Goal: Transaction & Acquisition: Purchase product/service

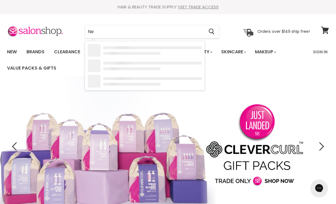
type input "N"
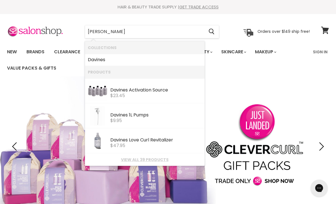
type input "Davines"
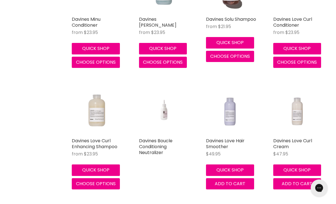
scroll to position [673, 0]
click at [231, 138] on link "Davines Love Hair Smoother" at bounding box center [225, 144] width 39 height 12
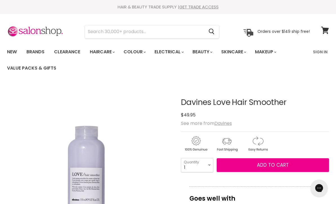
click at [224, 125] on u "Davines" at bounding box center [222, 123] width 17 height 6
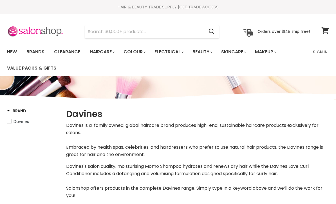
select select "manual"
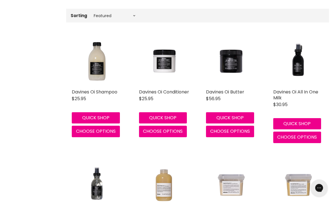
scroll to position [186, 0]
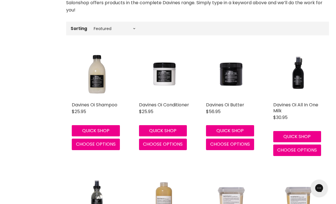
click at [98, 144] on span "Choose options" at bounding box center [96, 144] width 40 height 6
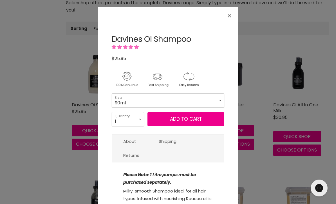
click at [161, 103] on select "90ml 280ml 1 Litre" at bounding box center [168, 101] width 112 height 14
select select "1 Litre"
click at [187, 119] on button "Add to cart" at bounding box center [185, 119] width 77 height 14
click at [183, 116] on div "$25.95" at bounding box center [164, 112] width 50 height 8
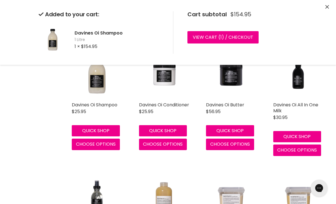
click at [164, 148] on span "Choose options" at bounding box center [163, 144] width 40 height 6
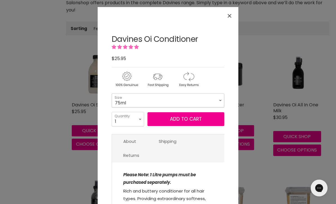
click at [182, 99] on select "75ml 250ml 1 Litre" at bounding box center [168, 101] width 112 height 14
select select "1 Litre"
click at [186, 118] on button "Add to cart" at bounding box center [185, 119] width 77 height 14
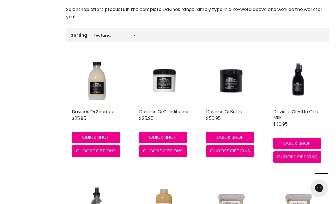
scroll to position [179, 0]
click at [101, 110] on link "Davines Oi Shampoo" at bounding box center [95, 112] width 46 height 6
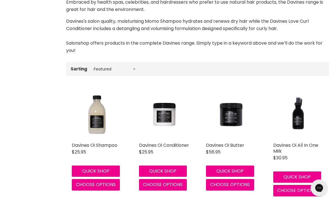
scroll to position [145, 0]
click at [102, 147] on link "Davines Oi Shampoo" at bounding box center [95, 145] width 46 height 6
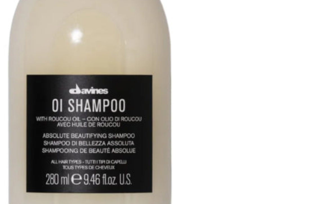
click at [73, 59] on img "Davines Oi Shampoo image. Click or Scroll to Zoom." at bounding box center [90, 85] width 166 height 166
click at [73, 61] on img "Davines Oi Shampoo image. Click or Scroll to Zoom." at bounding box center [47, 47] width 331 height 331
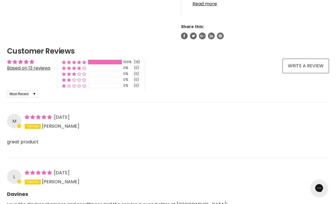
scroll to position [406, 0]
